Goal: Task Accomplishment & Management: Manage account settings

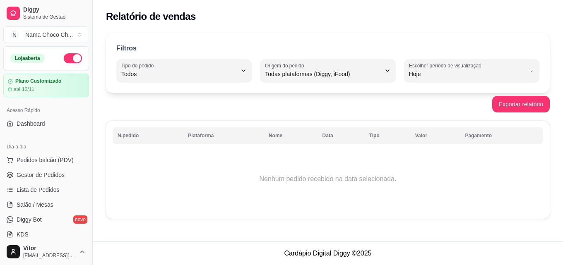
select select "ALL"
select select "0"
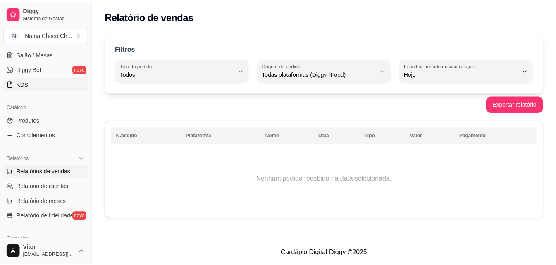
scroll to position [165, 0]
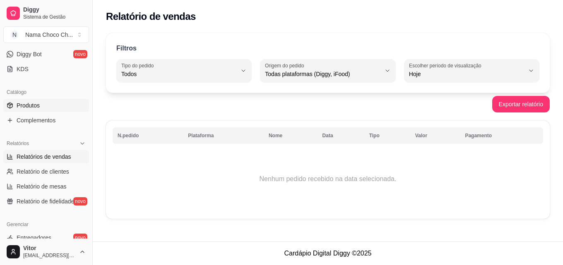
click at [42, 102] on link "Produtos" at bounding box center [46, 105] width 86 height 13
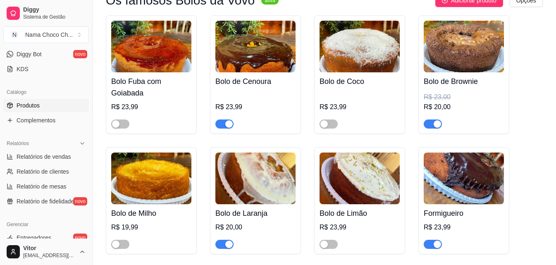
scroll to position [455, 0]
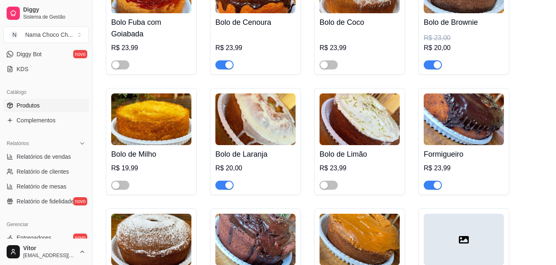
click at [223, 188] on span "button" at bounding box center [225, 185] width 18 height 9
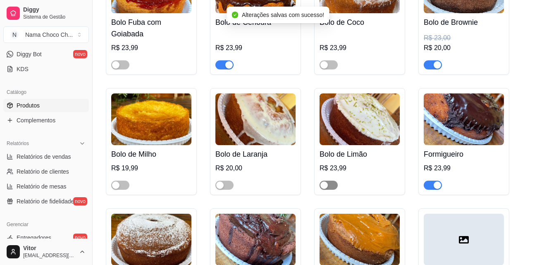
click at [335, 189] on span "button" at bounding box center [329, 185] width 18 height 9
click at [438, 186] on div "button" at bounding box center [437, 185] width 7 height 7
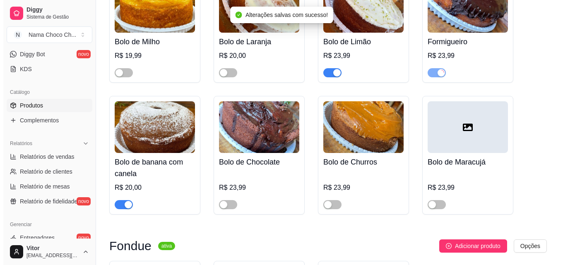
scroll to position [579, 0]
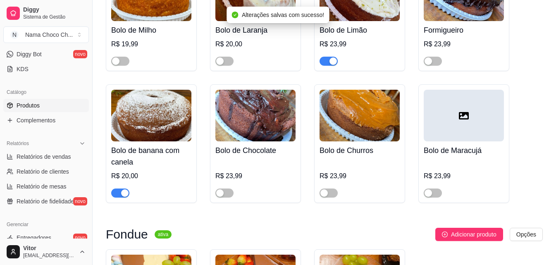
click at [124, 158] on h4 "Bolo de banana com canela" at bounding box center [151, 156] width 80 height 23
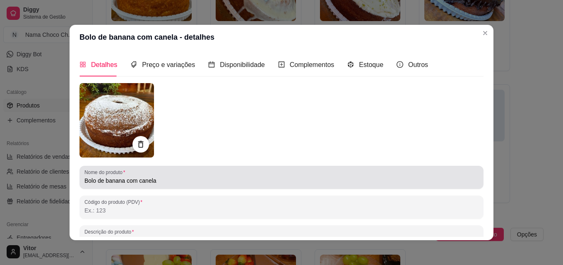
click at [112, 184] on input "Bolo de banana com canela" at bounding box center [281, 181] width 394 height 8
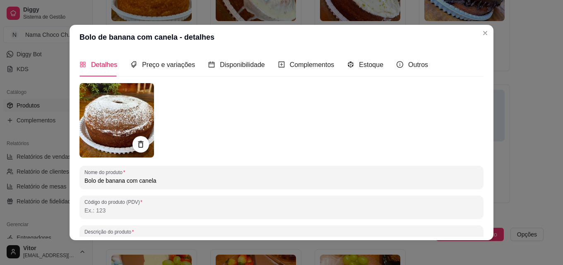
click at [112, 184] on input "Bolo de banana com canela" at bounding box center [281, 181] width 394 height 8
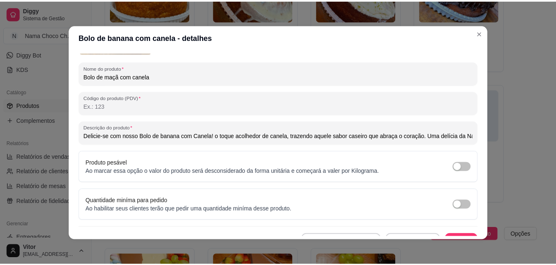
scroll to position [118, 0]
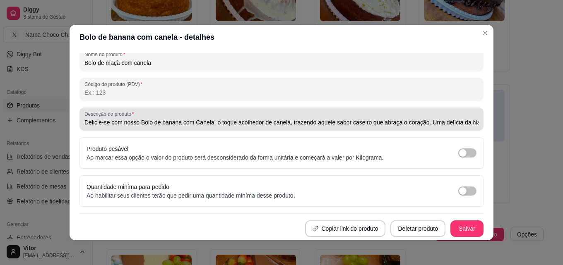
type input "Bolo de maçã com canela"
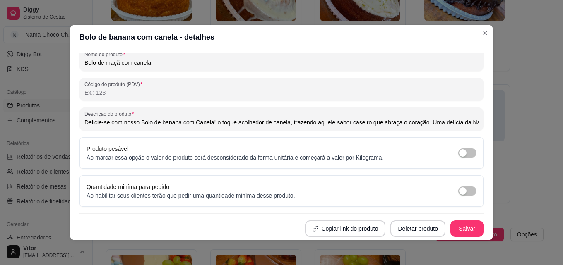
click at [163, 121] on input "Delicie-se com nosso Bolo de banana com Canela! o toque acolhedor de canela, tr…" at bounding box center [281, 122] width 394 height 8
type input "Delicie-se com nosso Bolo de maçã com Canela! o toque acolhedor de canela, traz…"
click at [460, 224] on button "Salvar" at bounding box center [466, 229] width 32 height 16
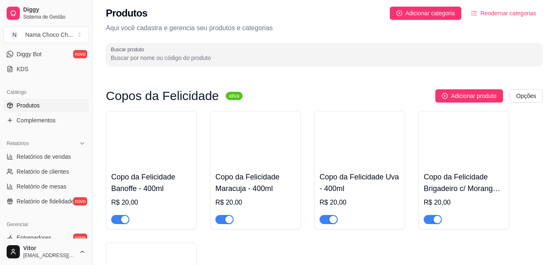
scroll to position [0, 0]
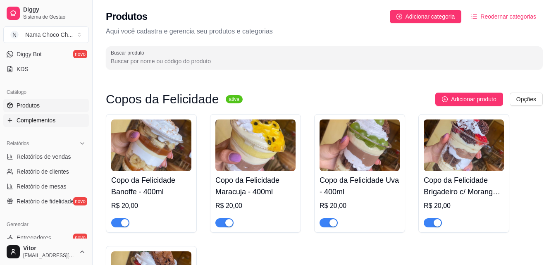
click at [53, 121] on span "Complementos" at bounding box center [36, 120] width 39 height 8
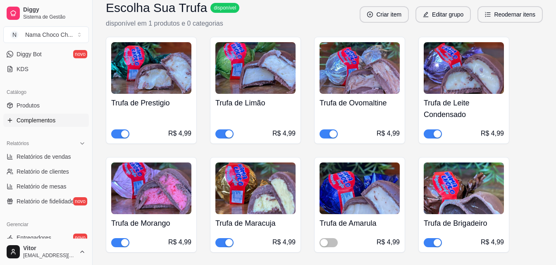
scroll to position [331, 0]
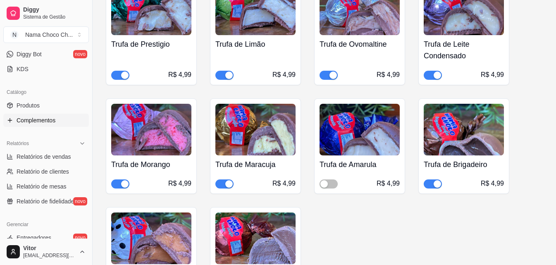
click at [122, 77] on div "button" at bounding box center [124, 75] width 7 height 7
click at [229, 76] on div "button" at bounding box center [228, 75] width 7 height 7
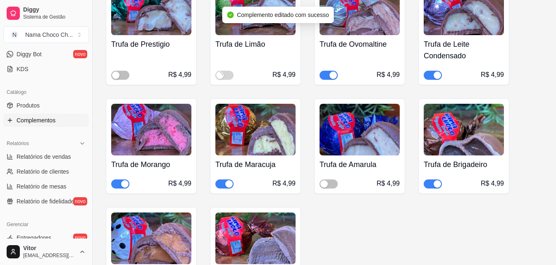
click at [122, 183] on div "button" at bounding box center [124, 183] width 7 height 7
click at [327, 75] on span "button" at bounding box center [329, 75] width 18 height 9
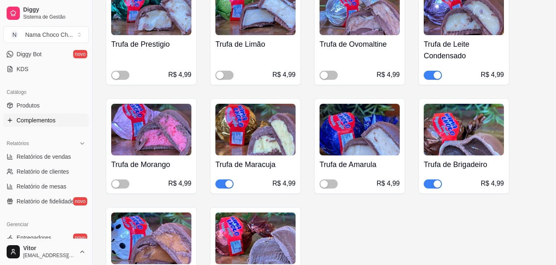
click at [434, 77] on button "button" at bounding box center [433, 75] width 18 height 9
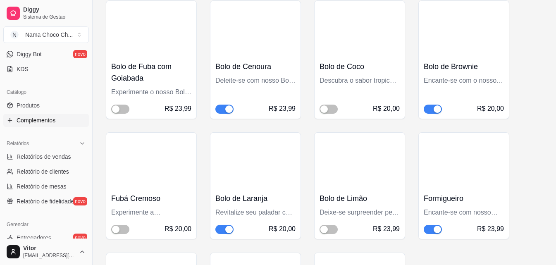
scroll to position [993, 0]
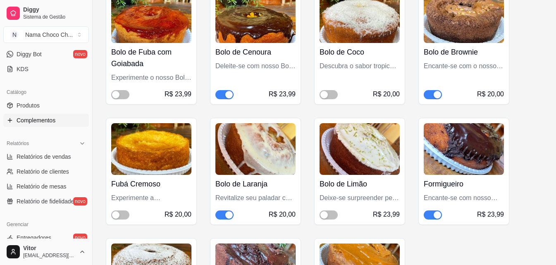
drag, startPoint x: 227, startPoint y: 191, endPoint x: 238, endPoint y: 194, distance: 11.5
click at [228, 211] on div "button" at bounding box center [228, 214] width 7 height 7
click at [333, 211] on span "button" at bounding box center [329, 215] width 18 height 9
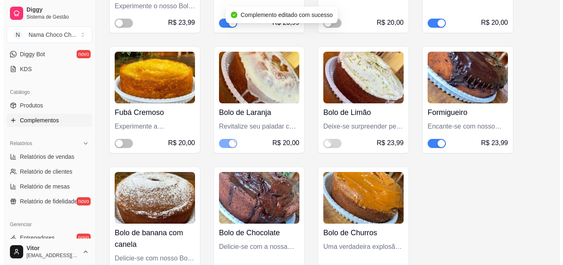
scroll to position [1076, 0]
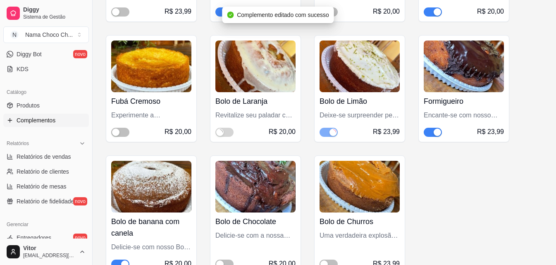
click at [431, 128] on span "button" at bounding box center [433, 132] width 18 height 9
click at [137, 216] on h4 "Bolo de banana com canela" at bounding box center [151, 227] width 80 height 23
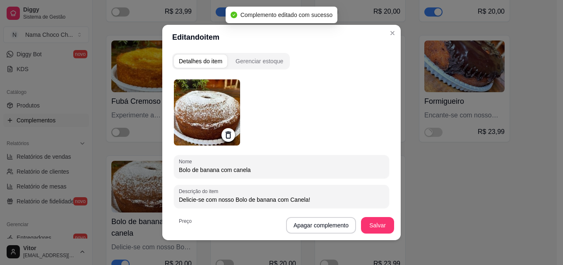
click at [201, 172] on input "Bolo de banana com canela" at bounding box center [281, 170] width 205 height 8
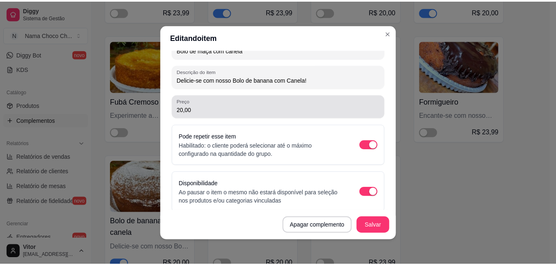
scroll to position [124, 0]
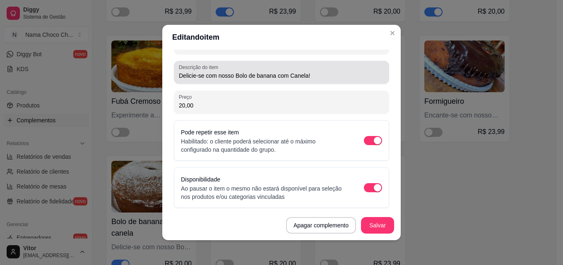
type input "Bolo de maçã com canela"
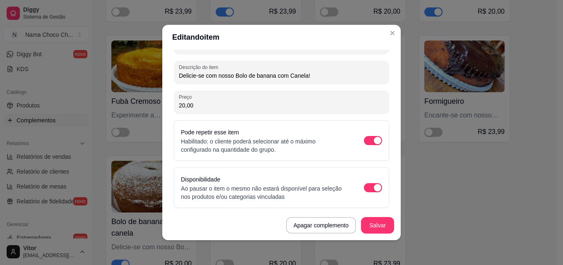
click at [260, 76] on input "Delicie-se com nosso Bolo de banana com Canela!" at bounding box center [281, 76] width 205 height 8
type input "Delicie-se com nosso Bolo de maçã com Canela!"
click at [374, 227] on button "Salvar" at bounding box center [377, 225] width 33 height 17
